Goal: Task Accomplishment & Management: Complete application form

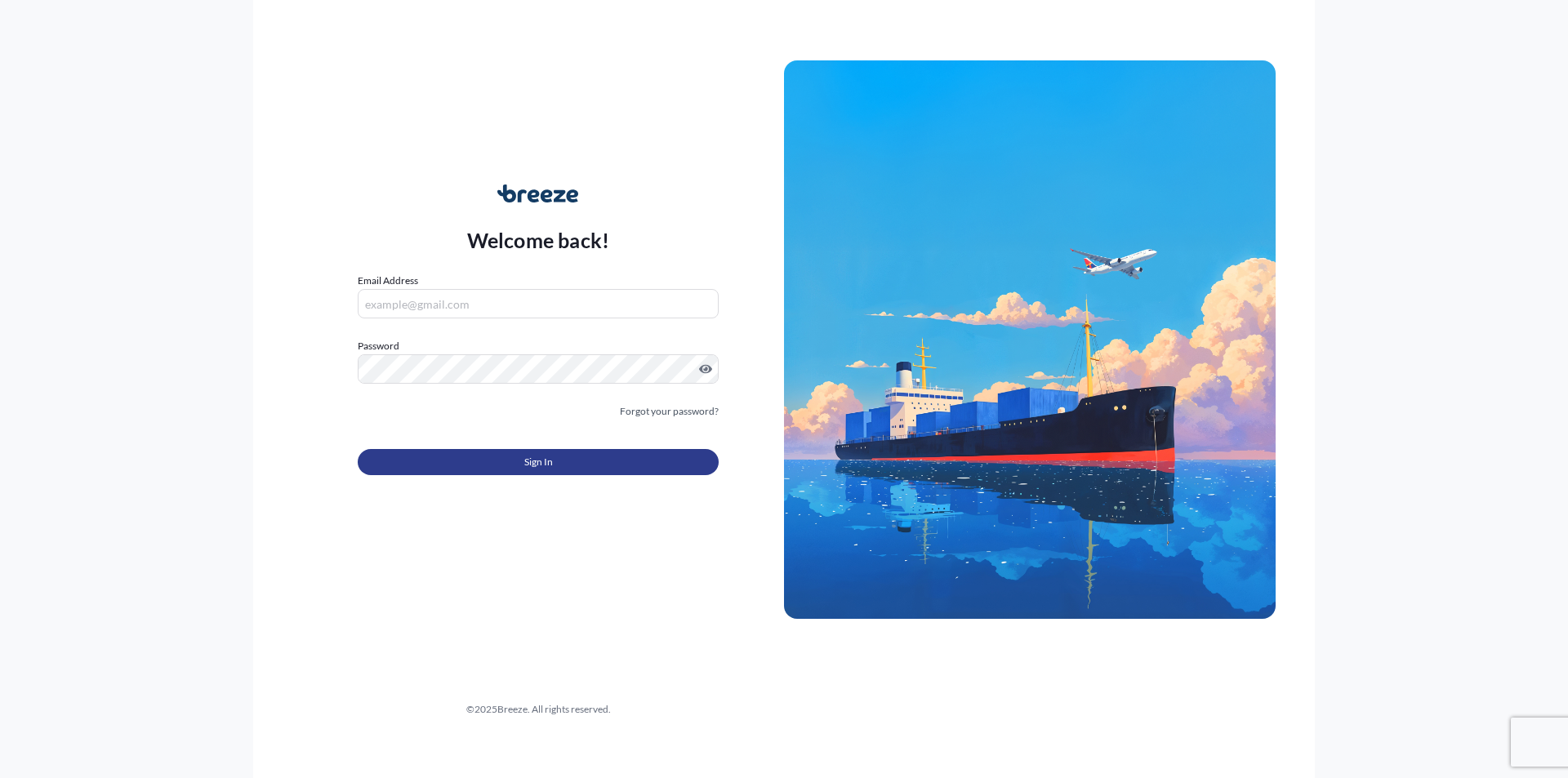
type input "[PERSON_NAME][EMAIL_ADDRESS][PERSON_NAME][DOMAIN_NAME]"
click at [493, 468] on button "Sign In" at bounding box center [538, 462] width 361 height 26
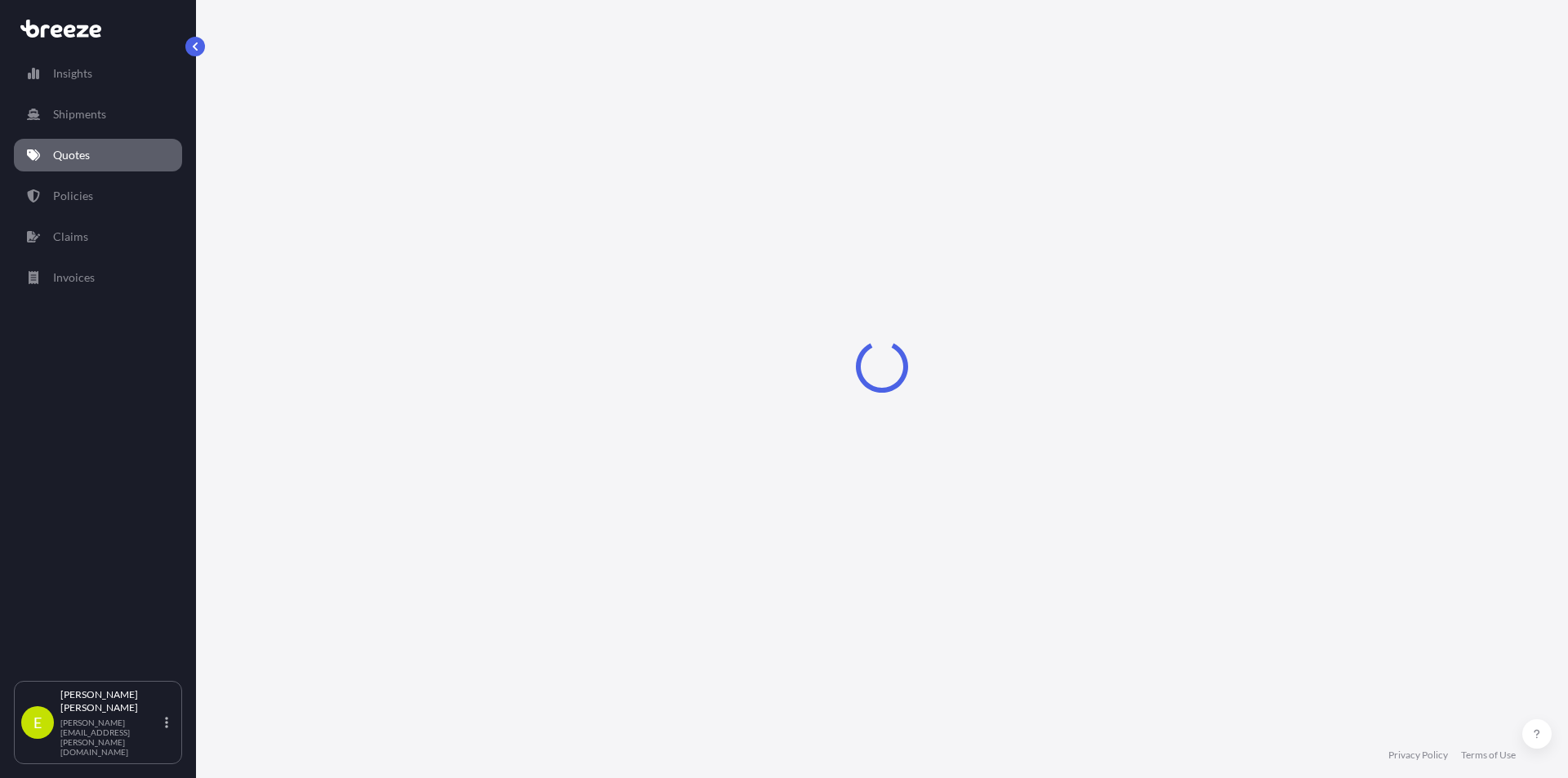
select select "Sea"
select select "1"
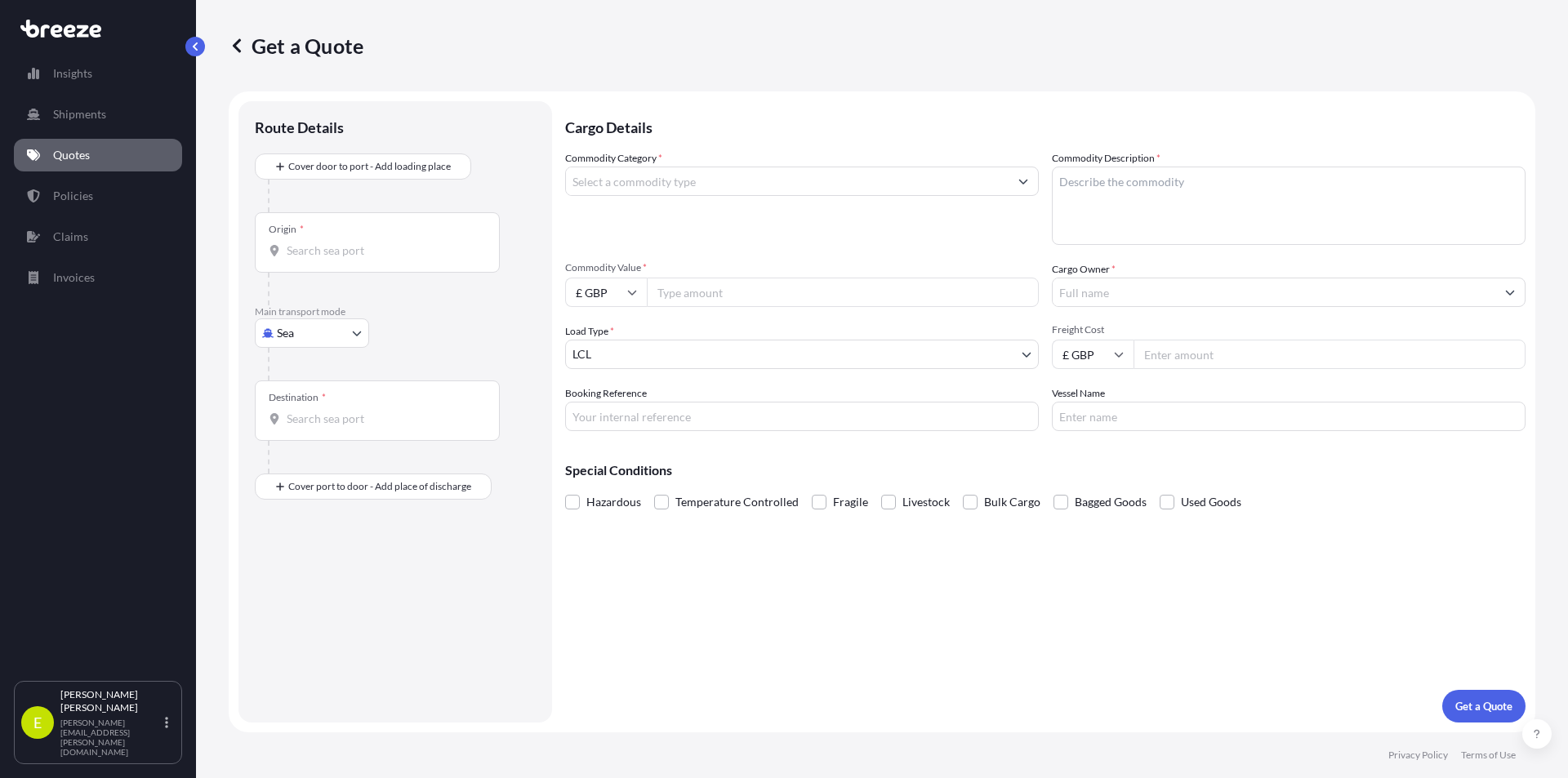
click at [115, 164] on link "Quotes" at bounding box center [98, 154] width 168 height 32
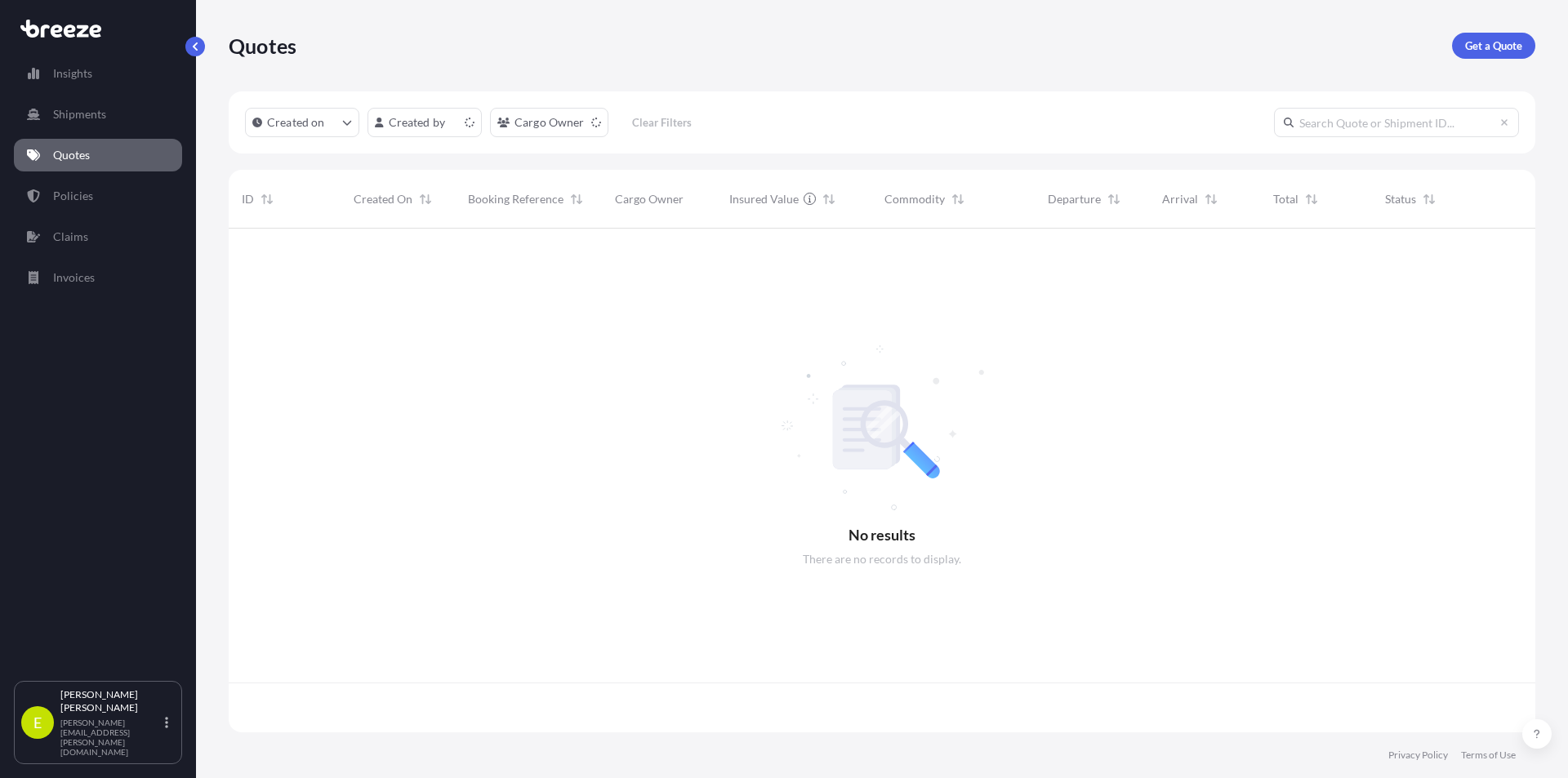
scroll to position [500, 1294]
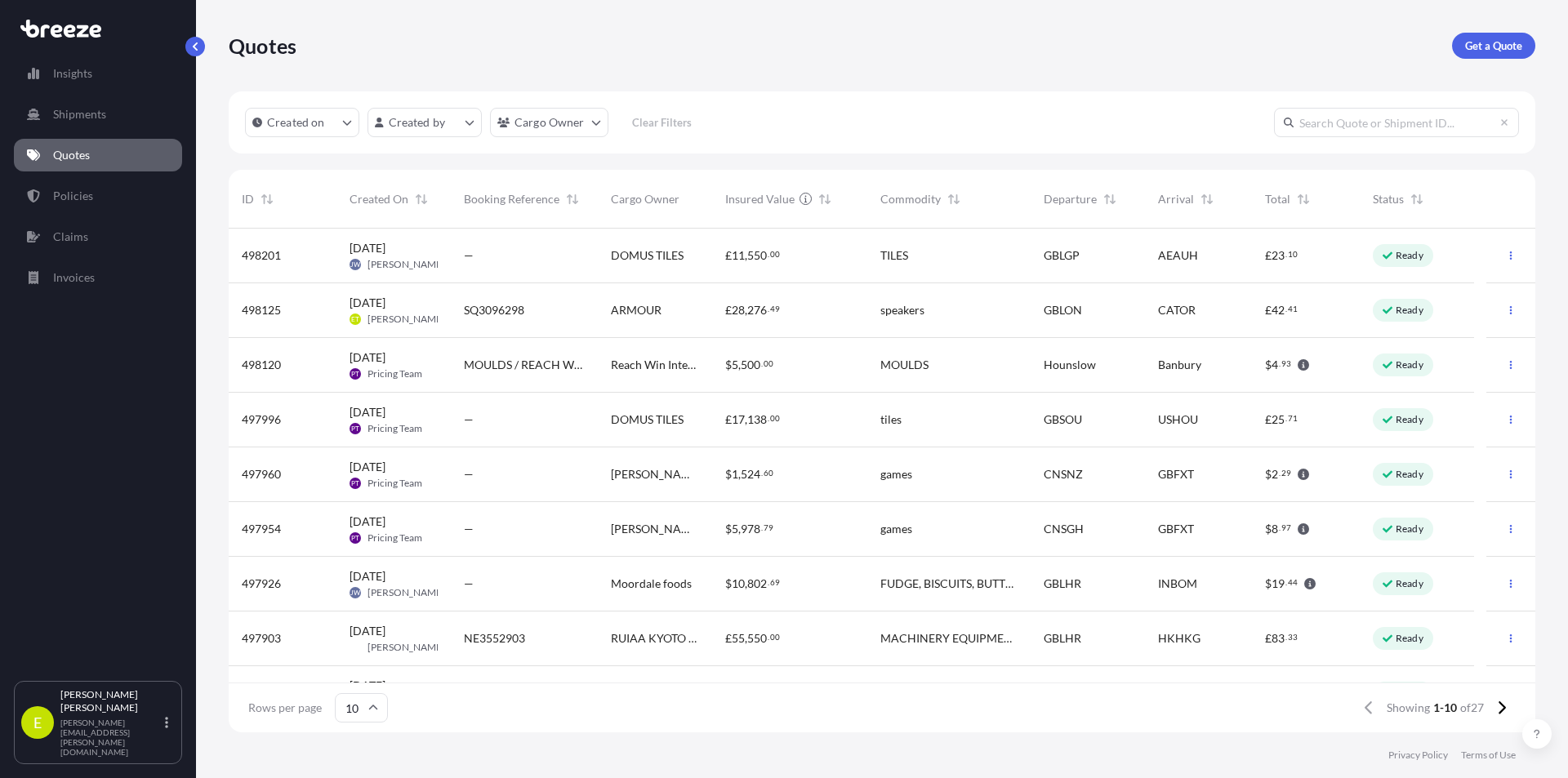
click at [648, 316] on span "ARMOUR" at bounding box center [636, 310] width 51 height 17
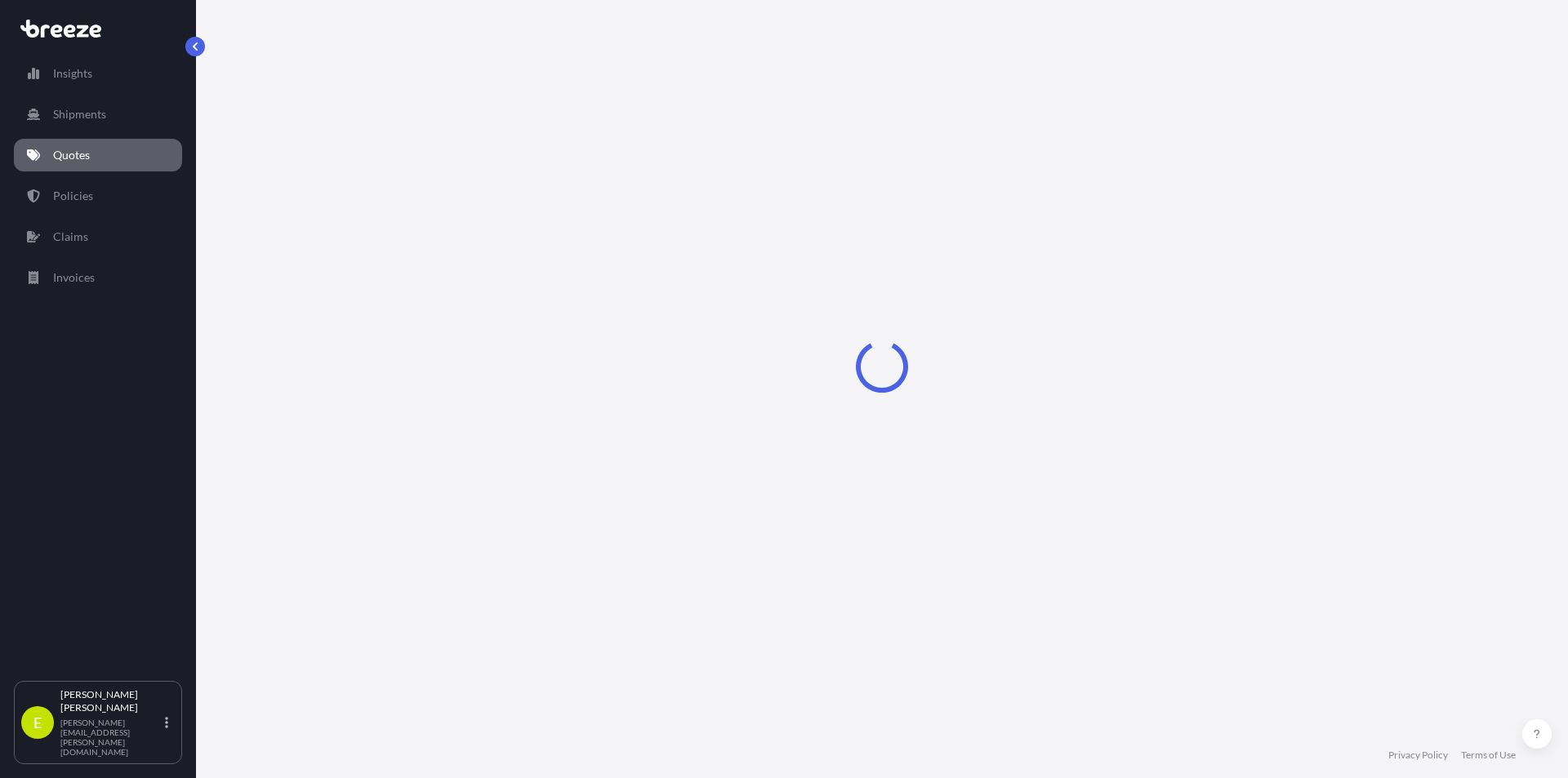
select select "Road"
select select "Sea"
select select "Road"
select select "1"
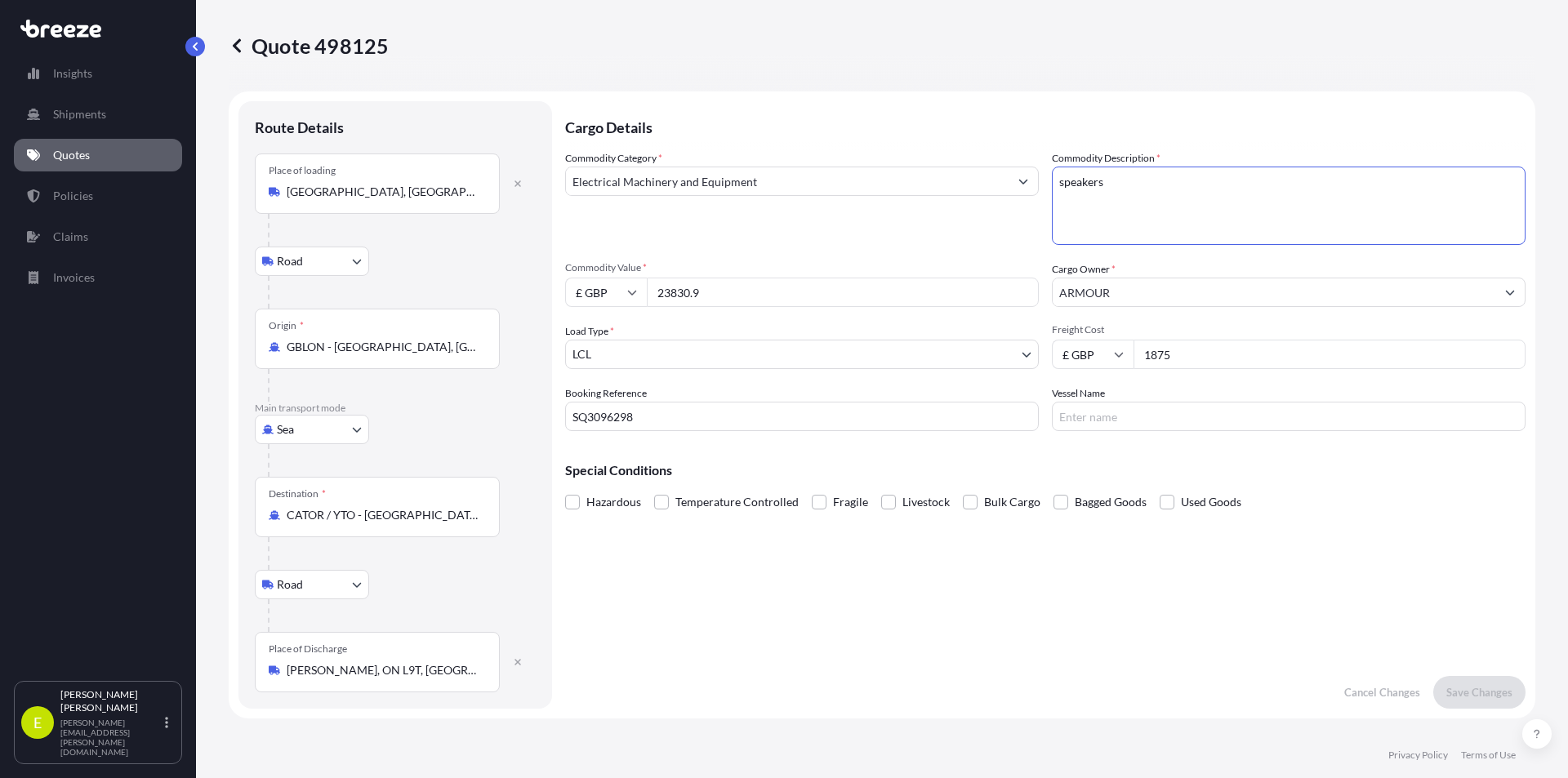
drag, startPoint x: 1102, startPoint y: 179, endPoint x: 1022, endPoint y: 180, distance: 80.0
click at [1022, 180] on div "Commodity Category * Electrical Machinery and Equipment Commodity Description *…" at bounding box center [1045, 290] width 960 height 281
type textarea "s"
type textarea "Speakers"
drag, startPoint x: 657, startPoint y: 417, endPoint x: 533, endPoint y: 417, distance: 124.0
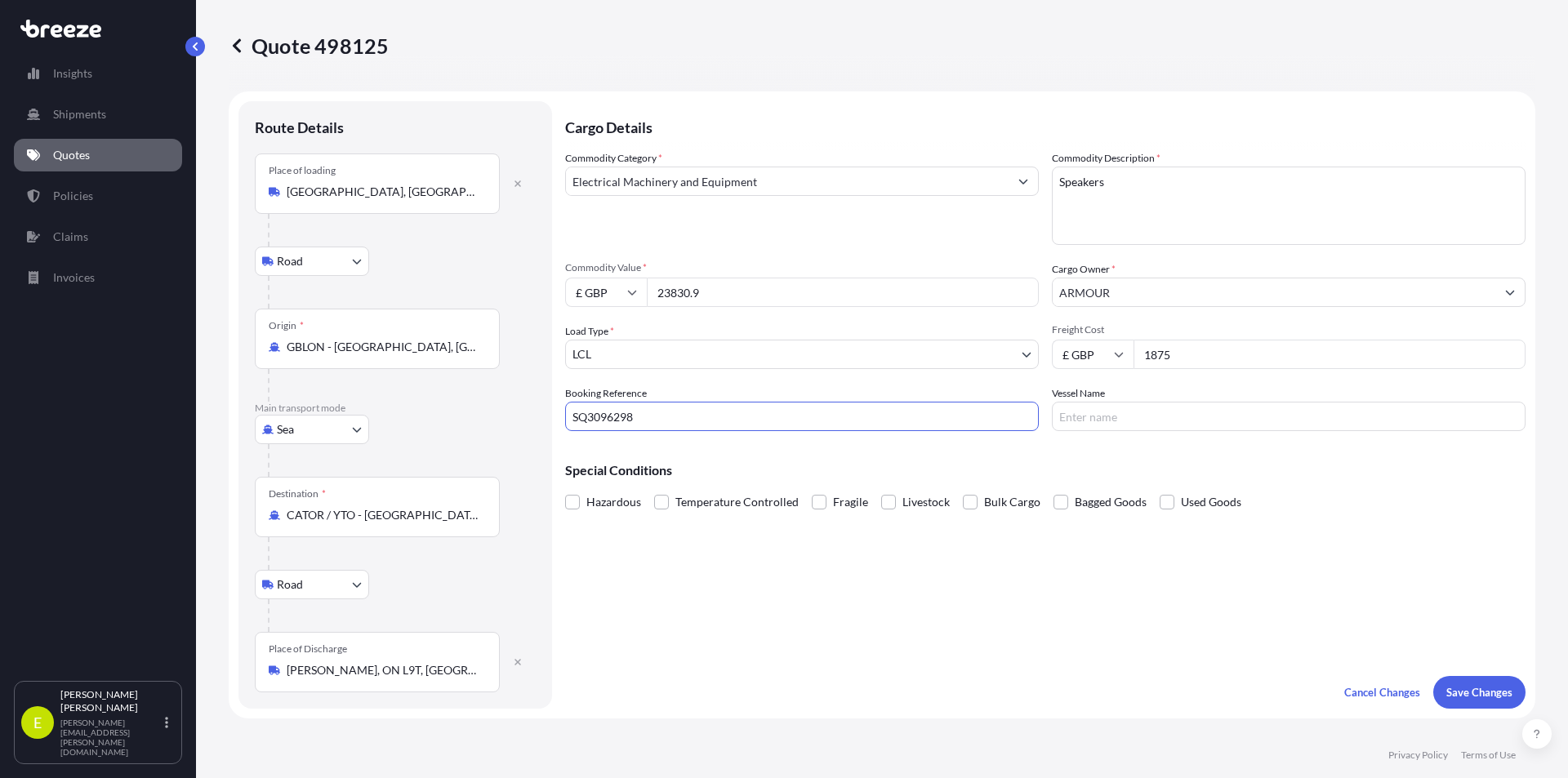
click at [533, 417] on form "Route Details Place of loading [GEOGRAPHIC_DATA] Road Road Rail Origin * GBLON …" at bounding box center [881, 405] width 1307 height 627
type input "NE3553835"
click at [1466, 698] on p "Save Changes" at bounding box center [1479, 692] width 66 height 17
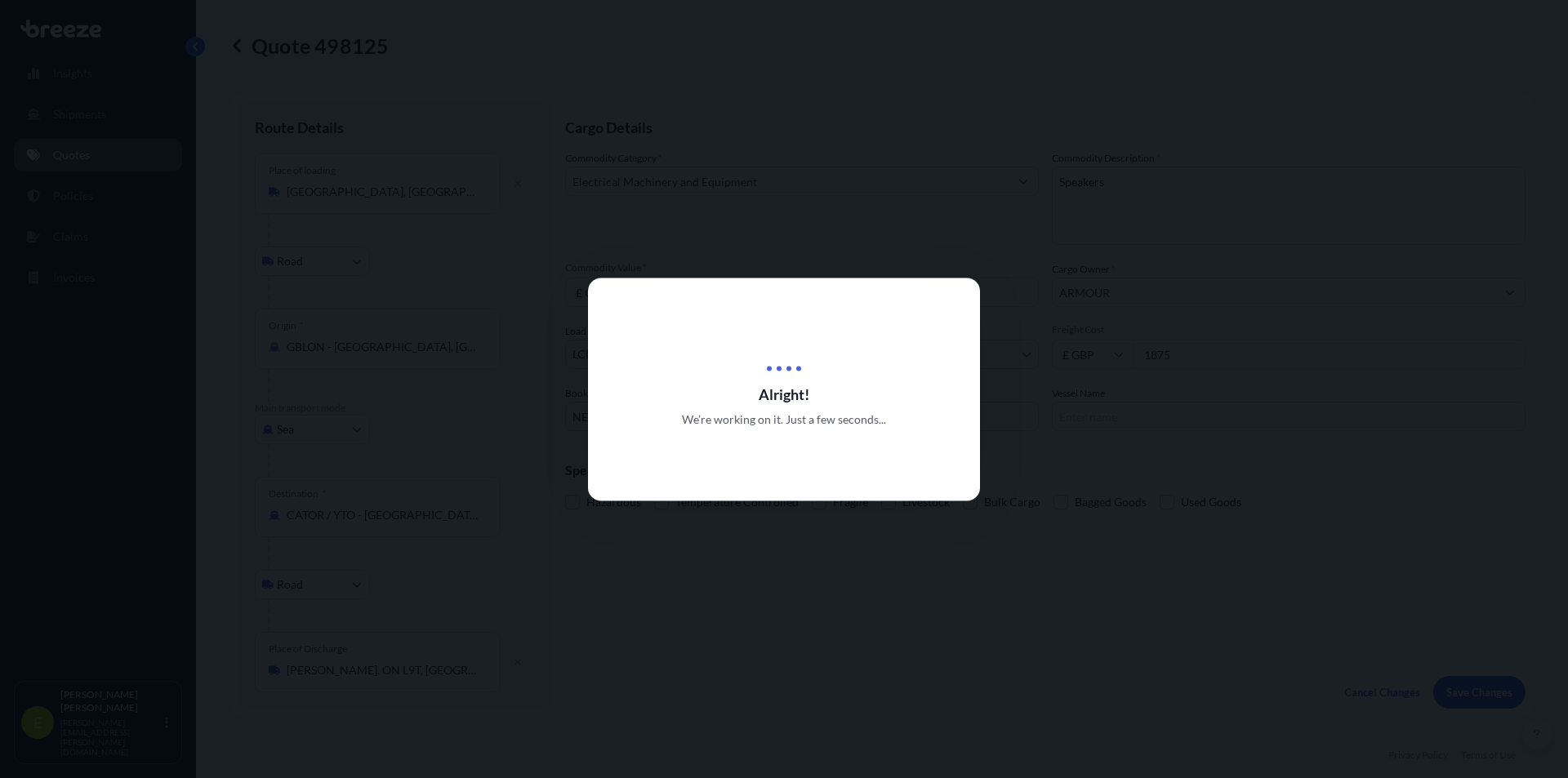
scroll to position [653, 0]
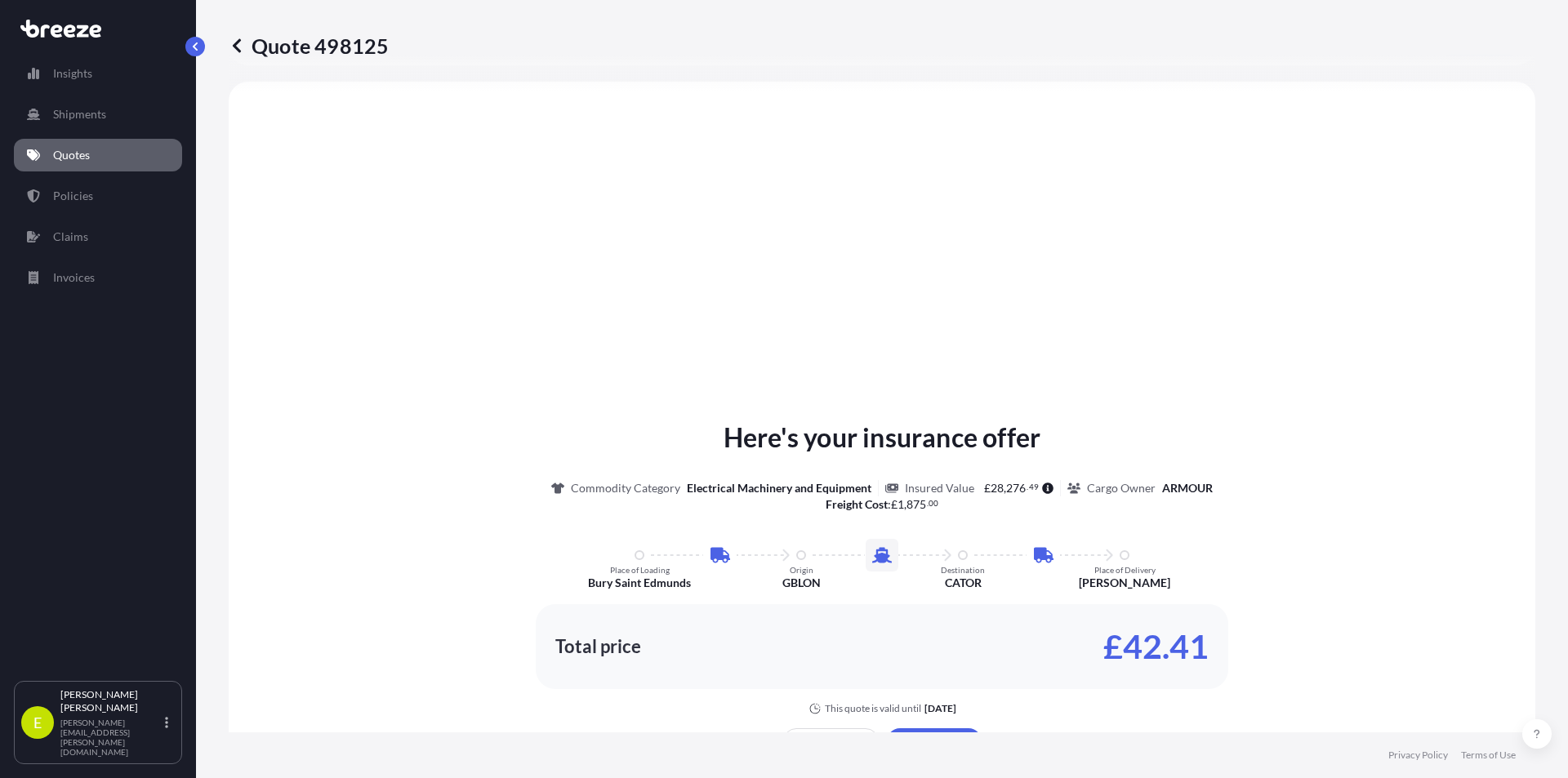
select select "Road"
select select "Sea"
select select "Road"
select select "1"
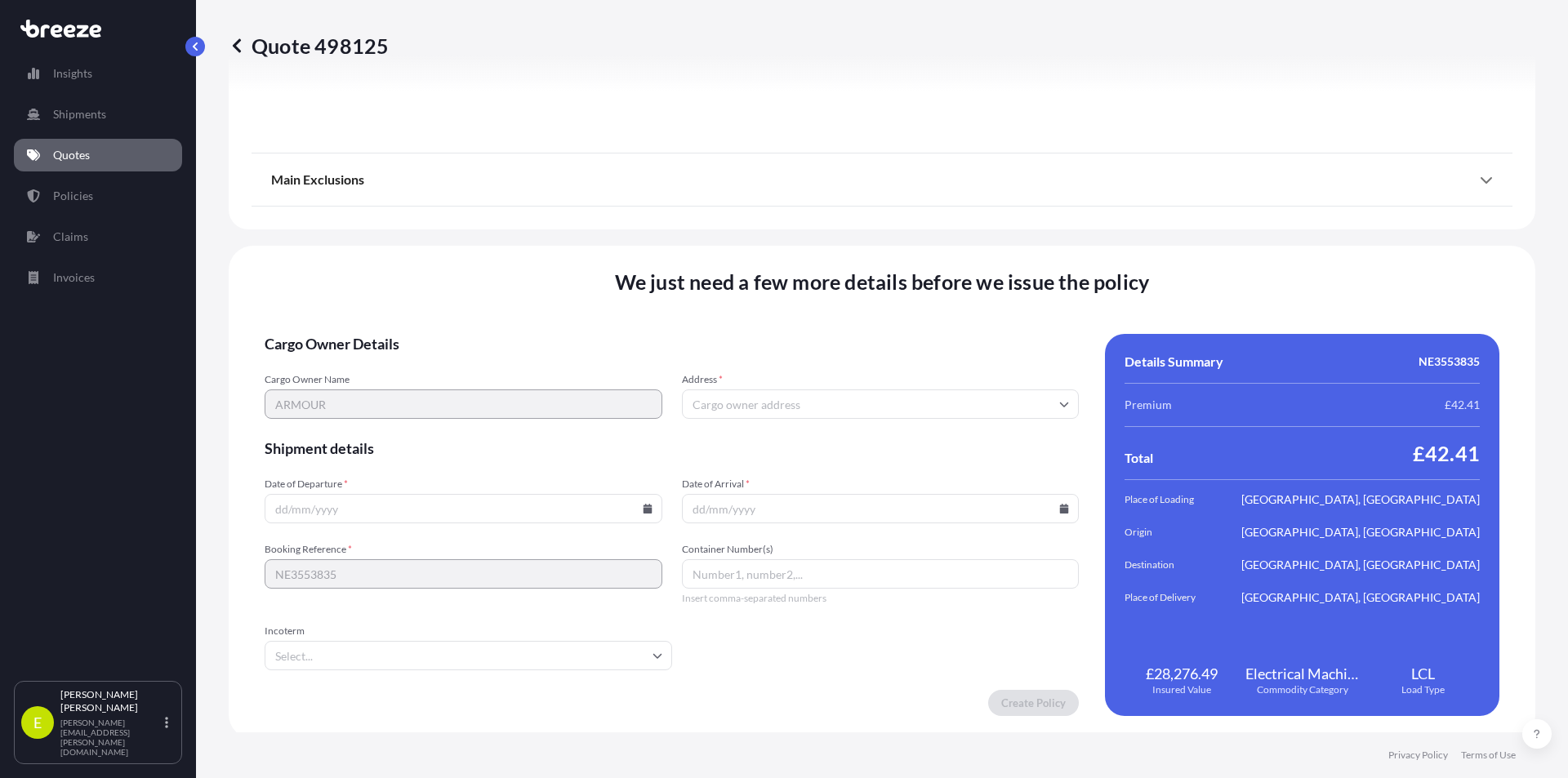
scroll to position [2136, 0]
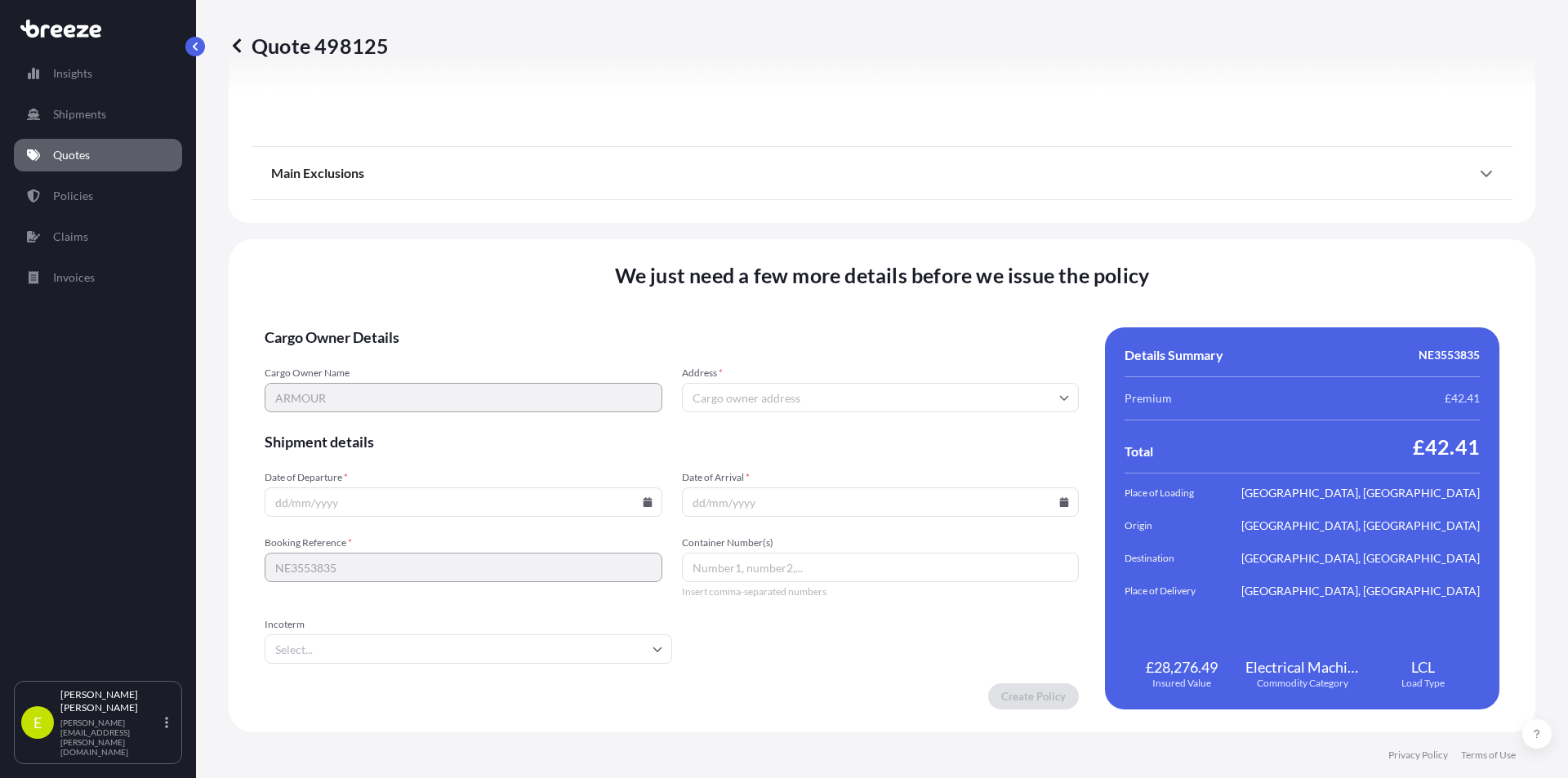
click at [746, 499] on input "Date of Arrival *" at bounding box center [880, 502] width 397 height 30
click at [1060, 505] on icon at bounding box center [1064, 502] width 9 height 10
click at [645, 506] on icon at bounding box center [647, 502] width 9 height 10
click at [389, 359] on button "16" at bounding box center [385, 356] width 26 height 26
type input "[DATE]"
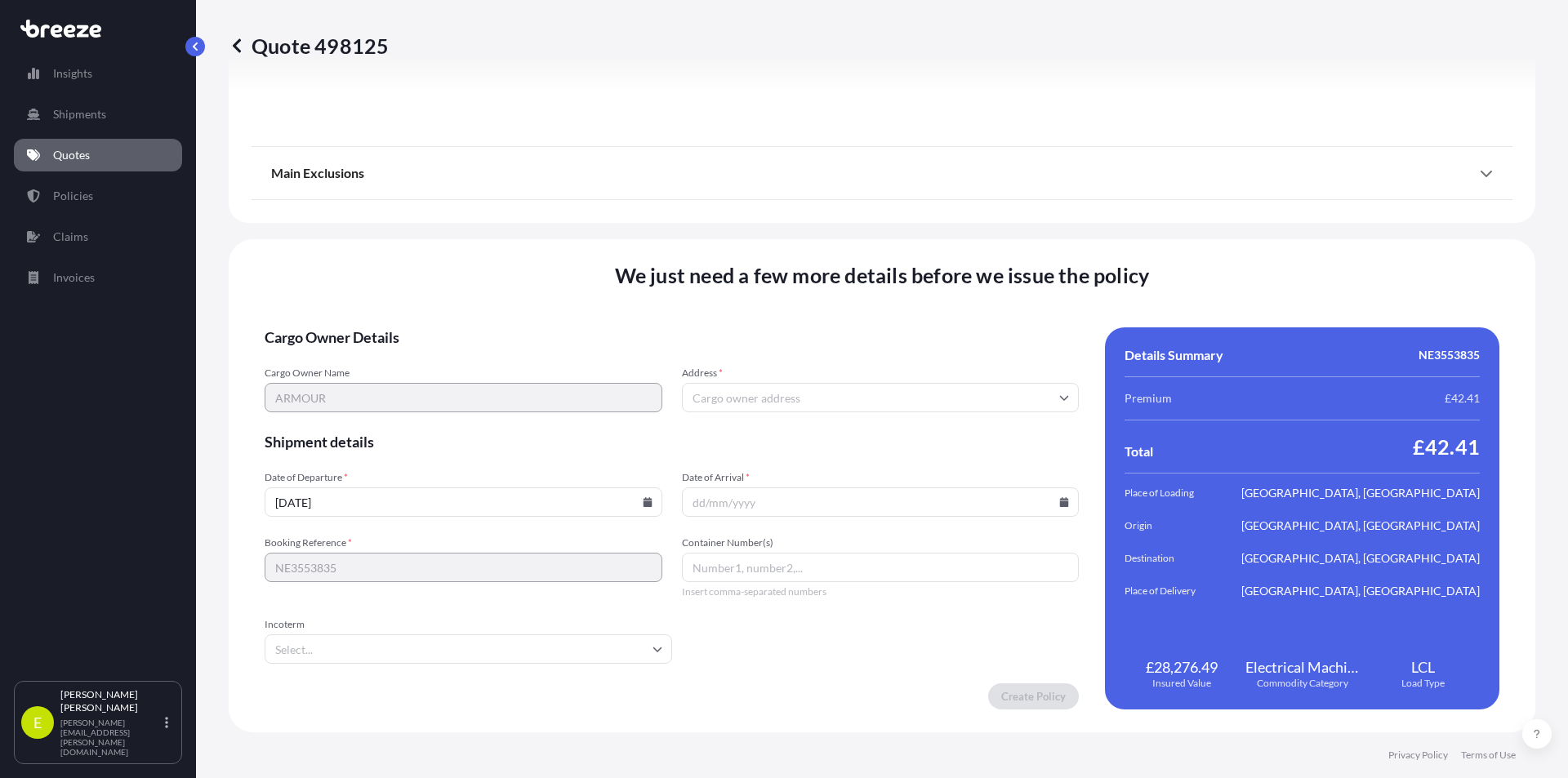
click at [1058, 511] on input "Date of Arrival *" at bounding box center [880, 502] width 397 height 30
click at [1060, 504] on icon at bounding box center [1064, 502] width 9 height 10
click at [1001, 392] on button "28" at bounding box center [989, 388] width 26 height 26
type input "[DATE]"
click at [1045, 396] on input "Address *" at bounding box center [880, 397] width 397 height 30
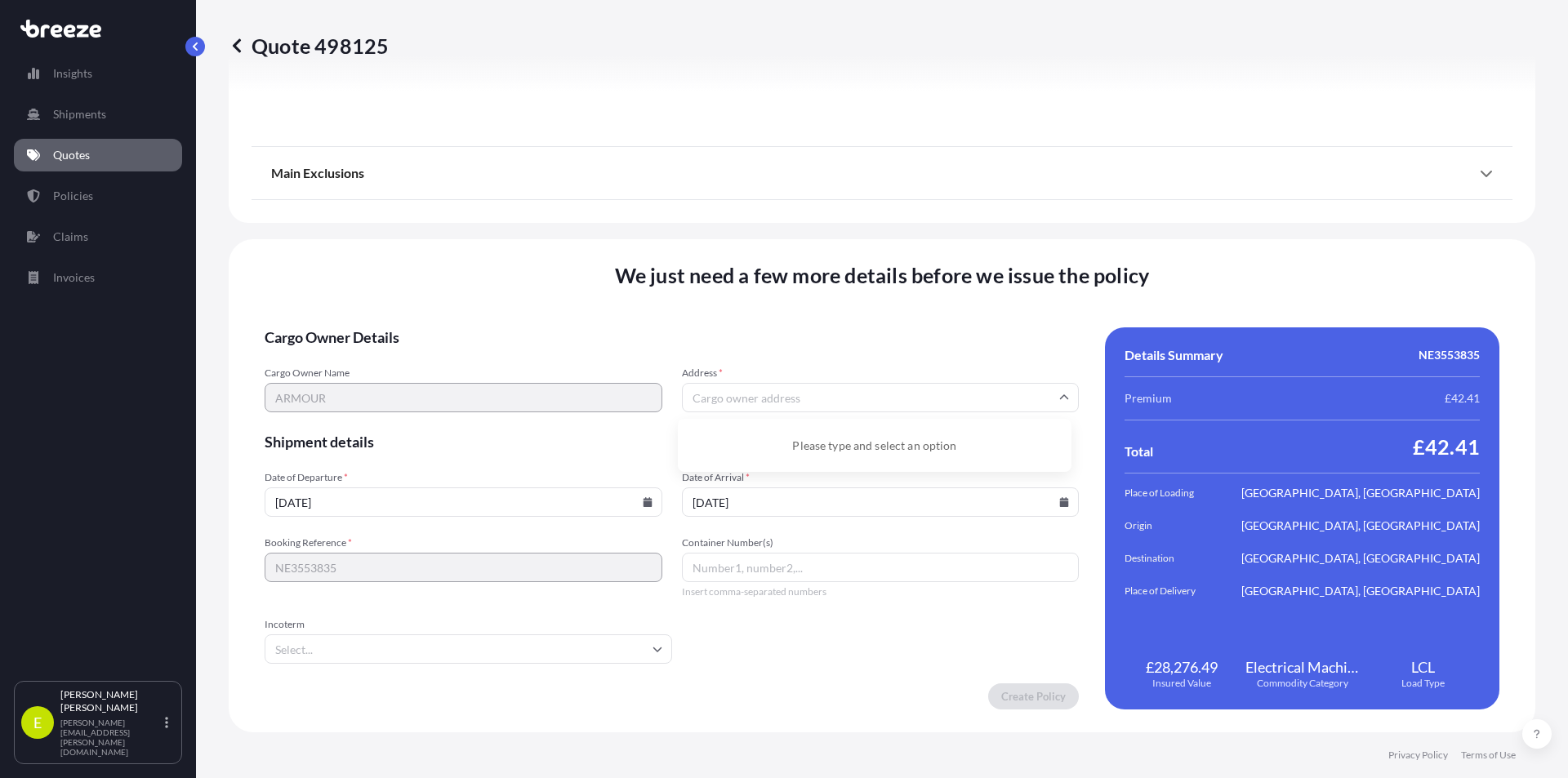
click at [897, 445] on div "Please type and select an option" at bounding box center [874, 445] width 381 height 40
paste input "WOODSIDE 2"
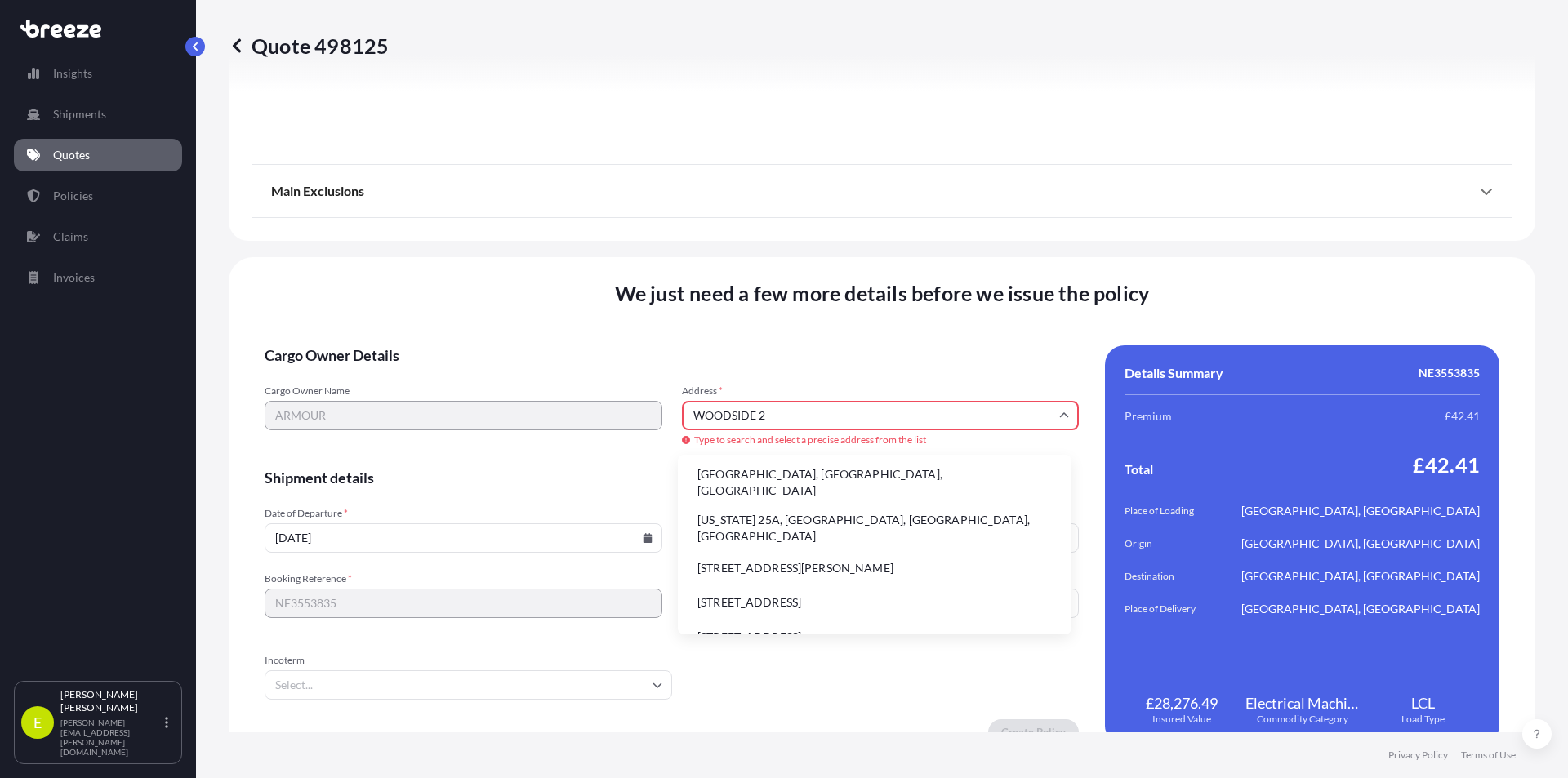
click at [647, 407] on div "Cargo Owner Name ARMOUR Address * WOODSIDE 2 Type to search and select a precis…" at bounding box center [672, 416] width 814 height 64
paste input "CM23 5RG"
click at [907, 485] on li "Birchanger, [PERSON_NAME] Stortford CM23 5RG, [GEOGRAPHIC_DATA]" at bounding box center [874, 482] width 381 height 43
type input "Birchanger, [PERSON_NAME] Stortford CM23 5RG, [GEOGRAPHIC_DATA]"
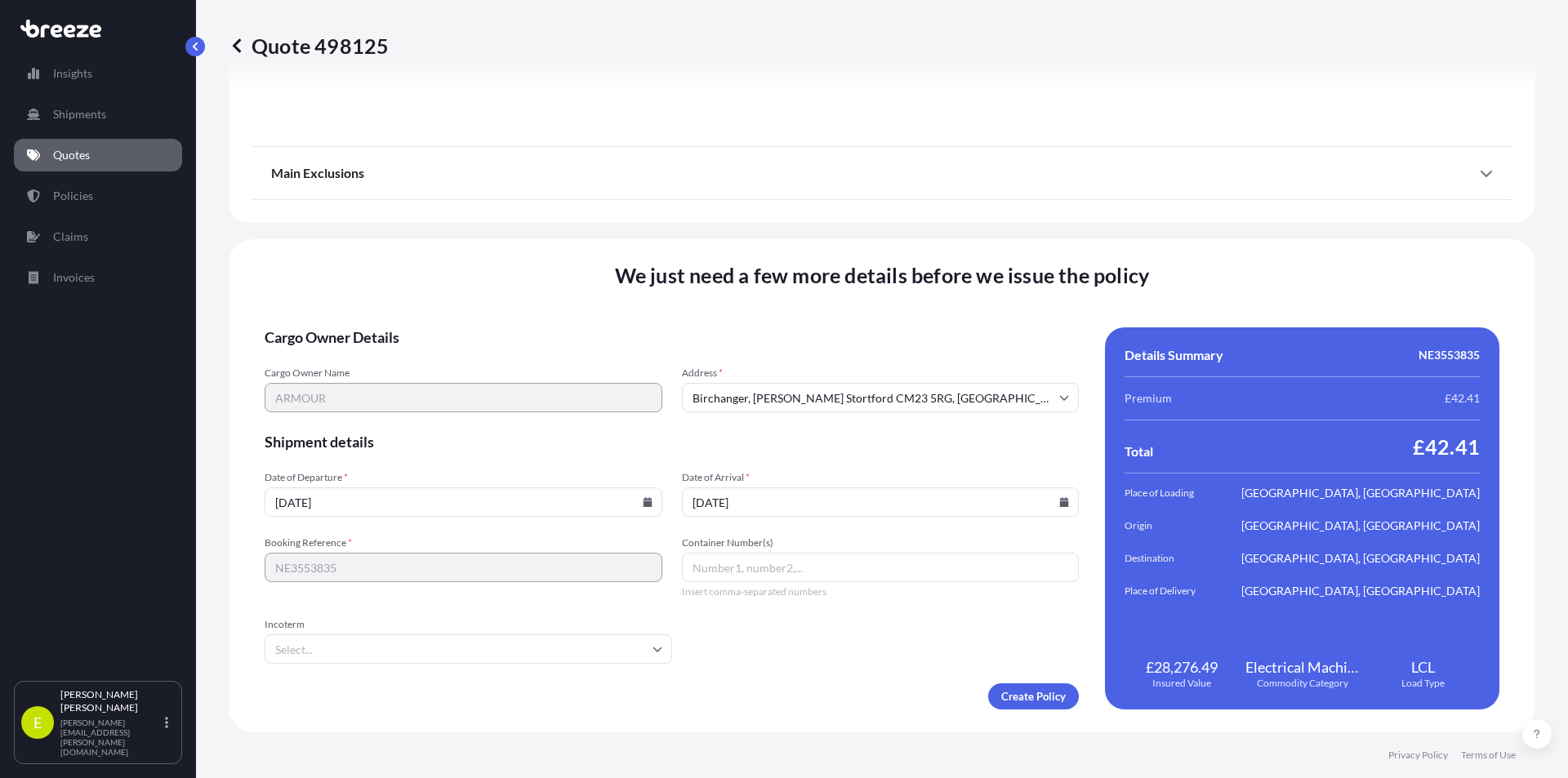
click at [836, 565] on input "Container Number(s)" at bounding box center [880, 567] width 397 height 30
click at [475, 504] on input "[DATE]" at bounding box center [464, 502] width 397 height 30
click at [752, 673] on form "Cargo Owner Details Cargo Owner Name ARMOUR Address * [GEOGRAPHIC_DATA][PERSON_…" at bounding box center [672, 518] width 814 height 382
drag, startPoint x: 459, startPoint y: 631, endPoint x: 459, endPoint y: 641, distance: 10.0
click at [458, 639] on div "Incoterm" at bounding box center [469, 640] width 408 height 45
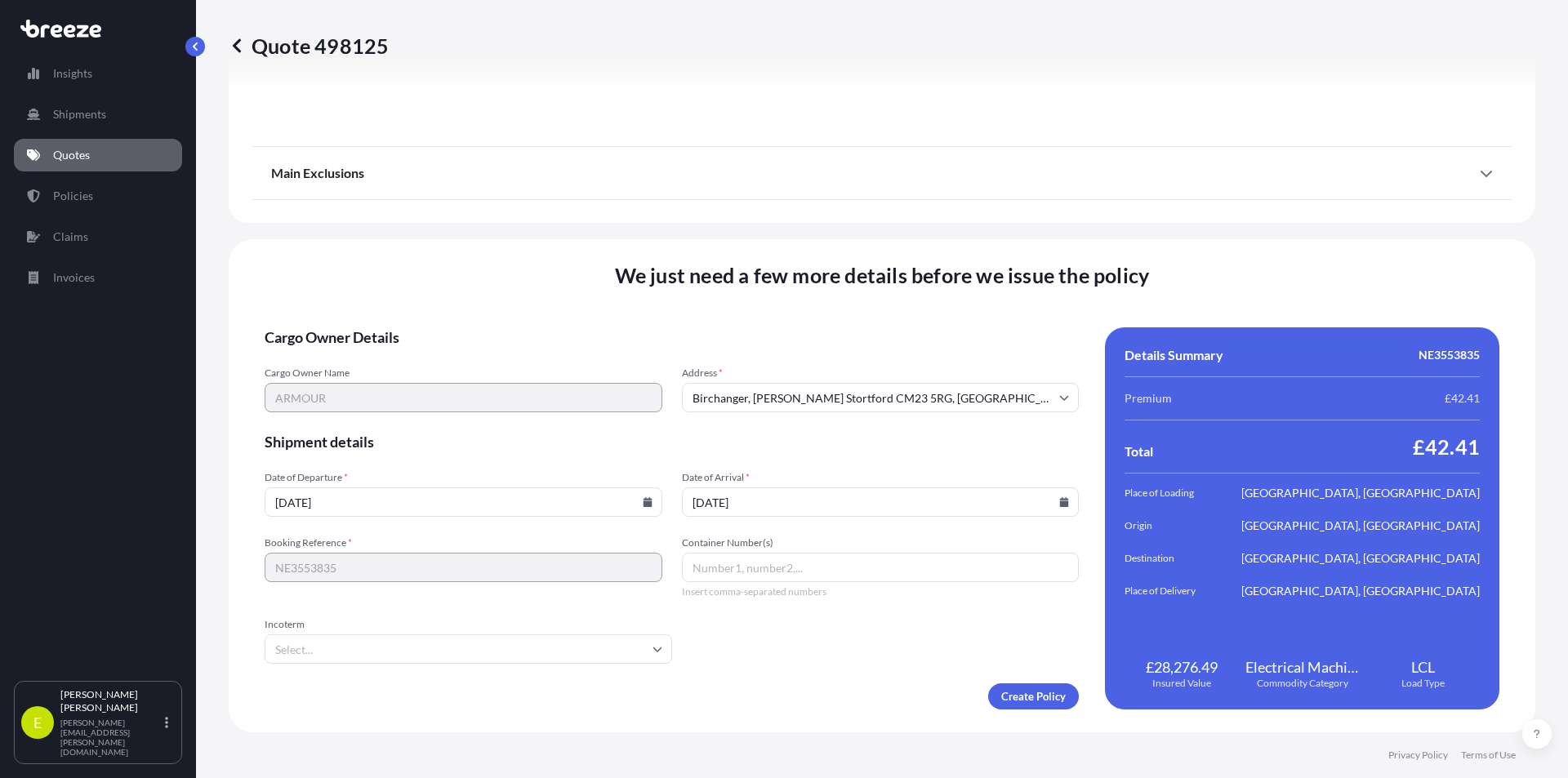
click at [647, 658] on input "Incoterm" at bounding box center [469, 649] width 408 height 30
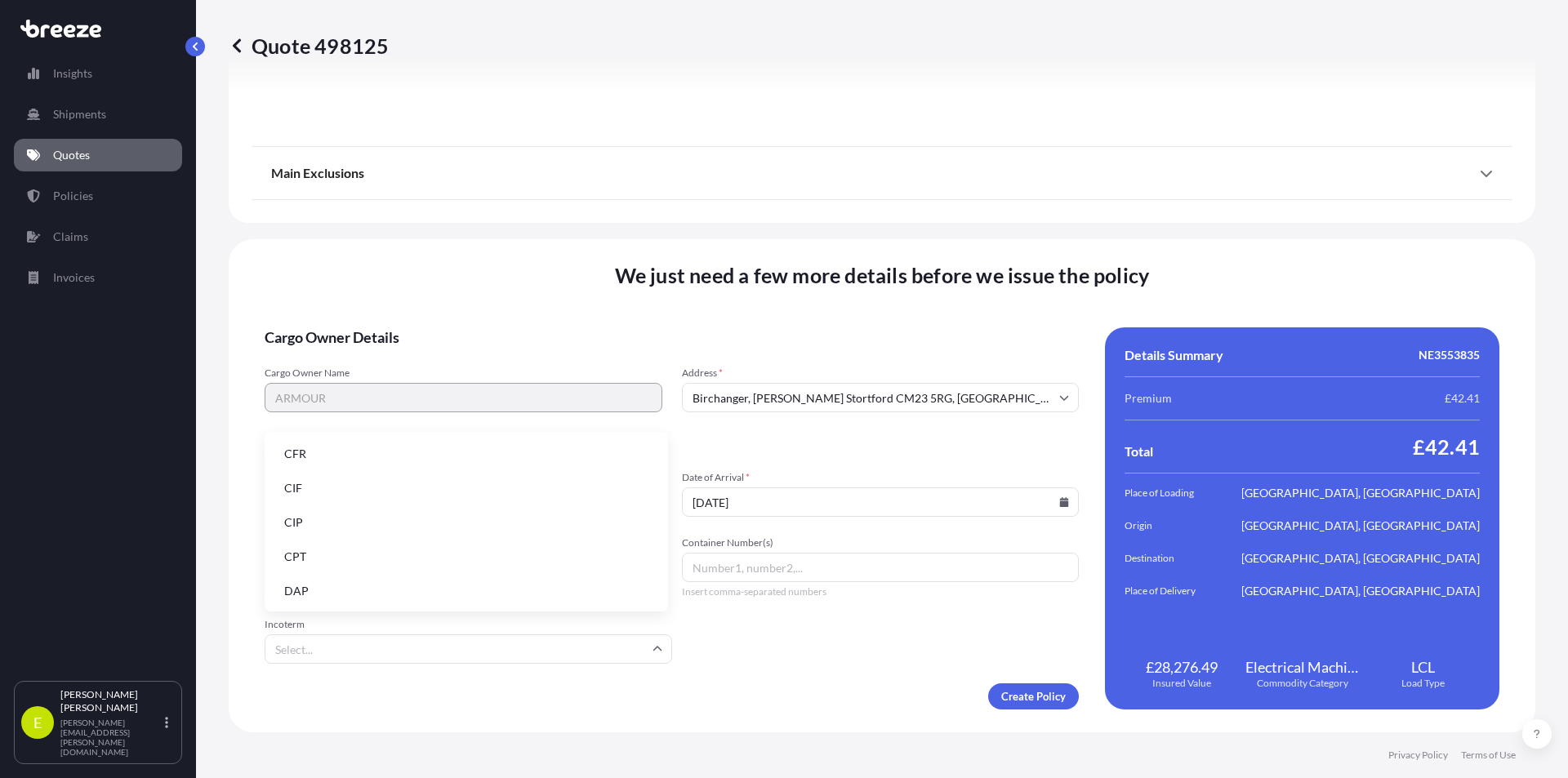
click at [485, 582] on li "DAP" at bounding box center [466, 592] width 390 height 31
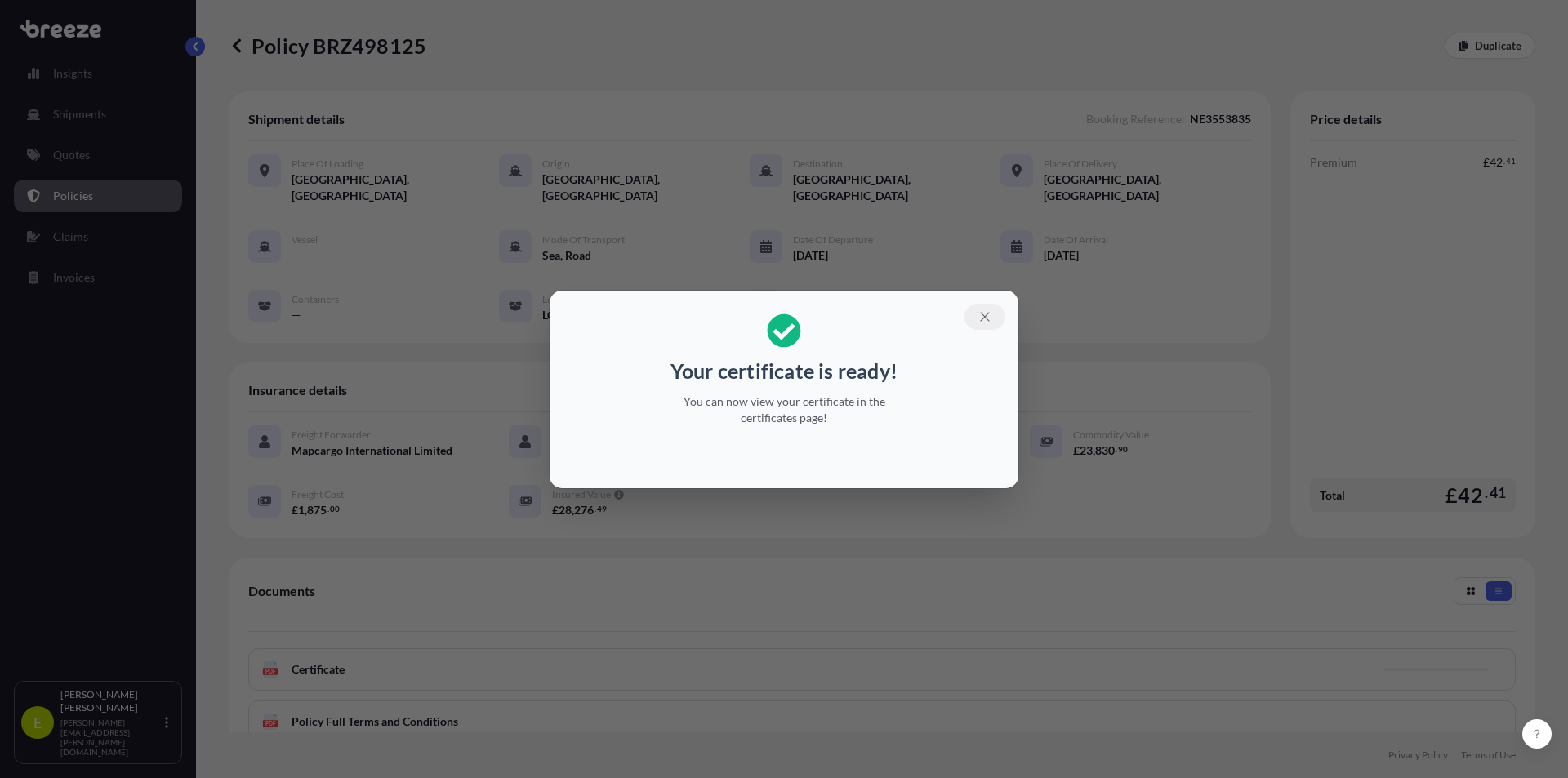
click at [993, 321] on button "button" at bounding box center [984, 317] width 41 height 26
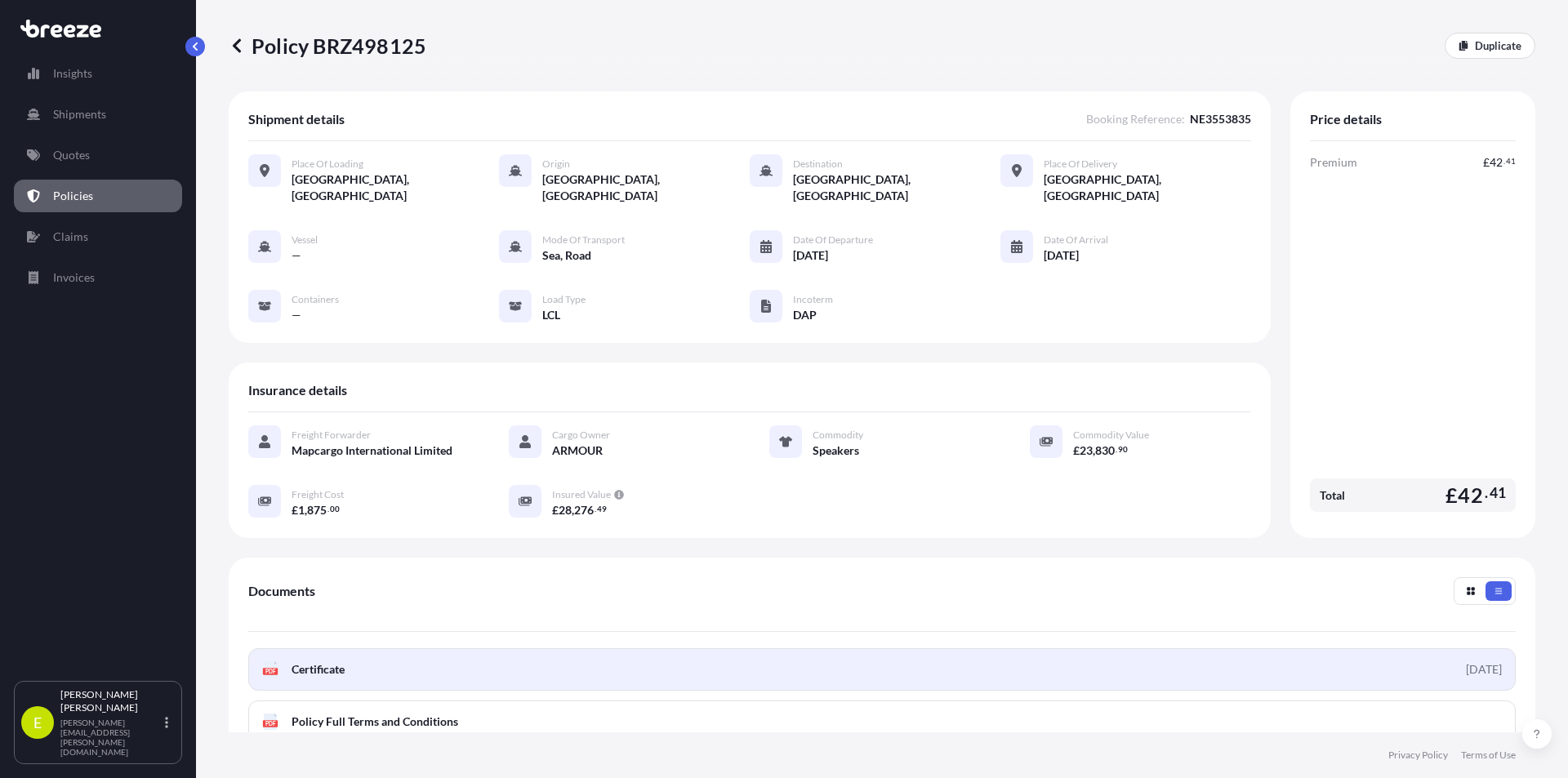
click at [314, 661] on span "Certificate" at bounding box center [317, 669] width 53 height 17
